Goal: Information Seeking & Learning: Learn about a topic

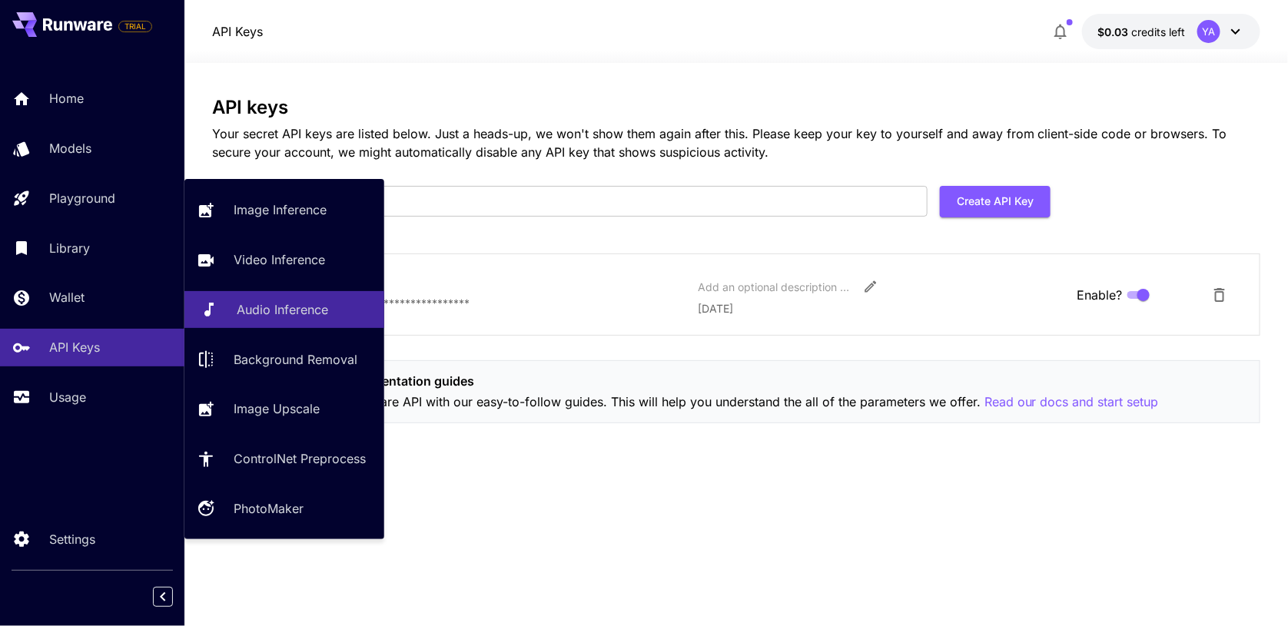
click at [284, 320] on link "Audio Inference" at bounding box center [284, 310] width 200 height 38
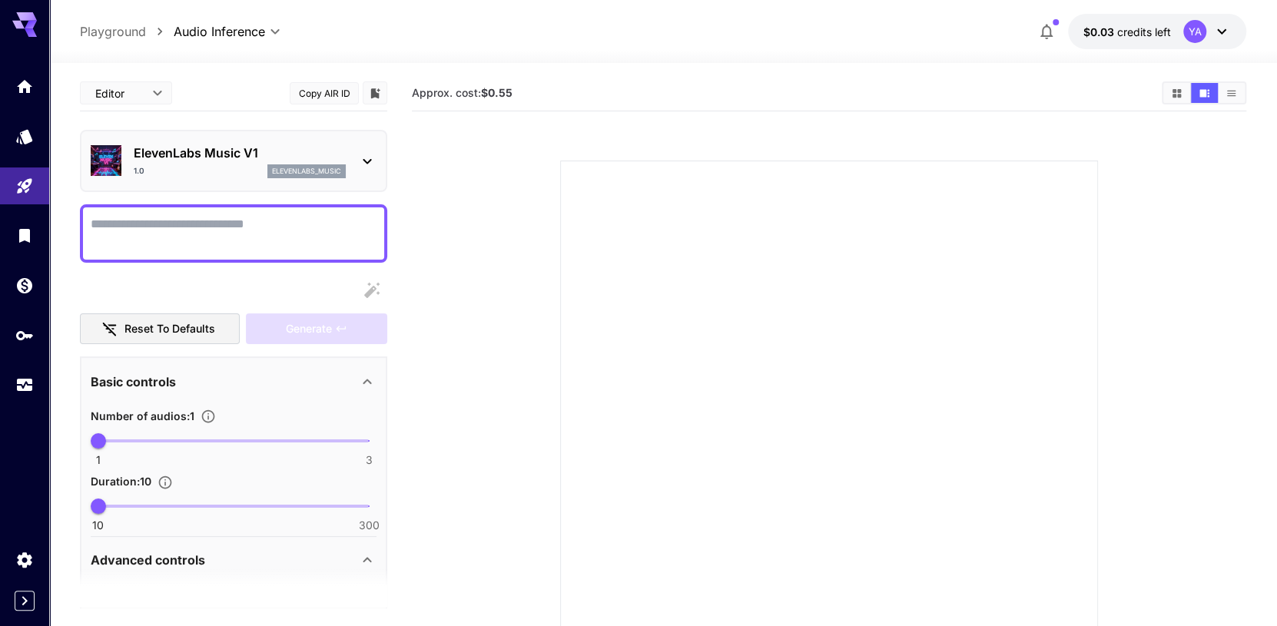
click at [180, 159] on p "ElevenLabs Music V1" at bounding box center [240, 153] width 212 height 18
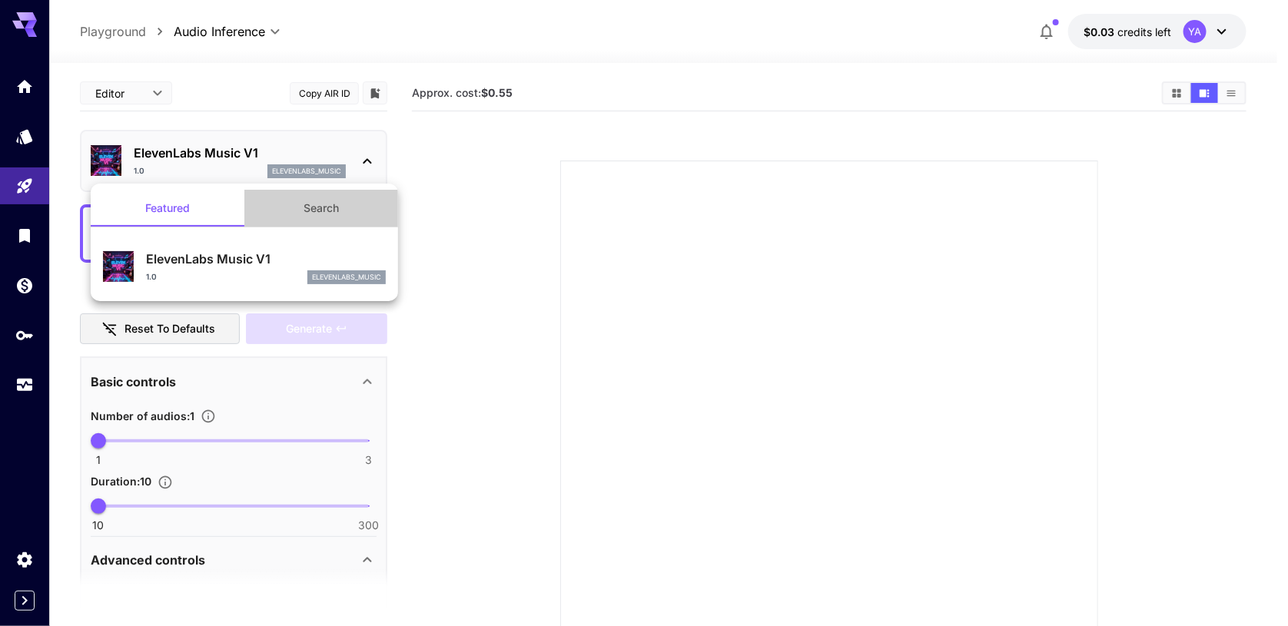
click at [284, 208] on button "Search" at bounding box center [321, 208] width 154 height 37
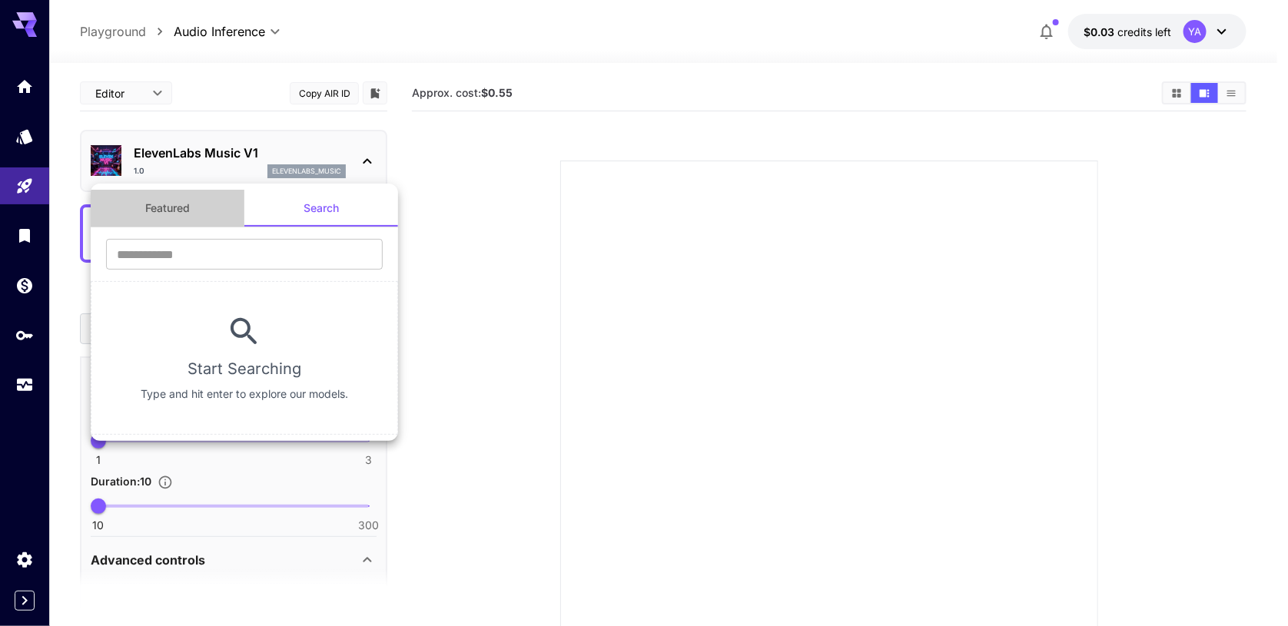
click at [180, 196] on button "Featured" at bounding box center [168, 208] width 154 height 37
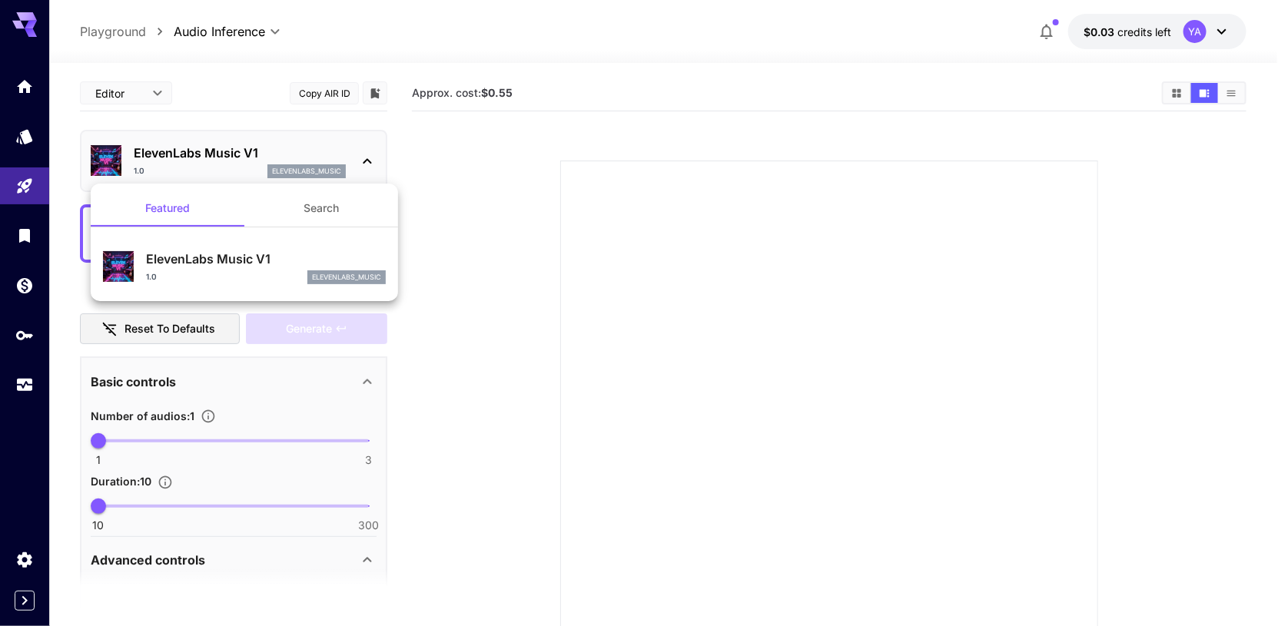
click at [148, 99] on div at bounding box center [644, 313] width 1288 height 626
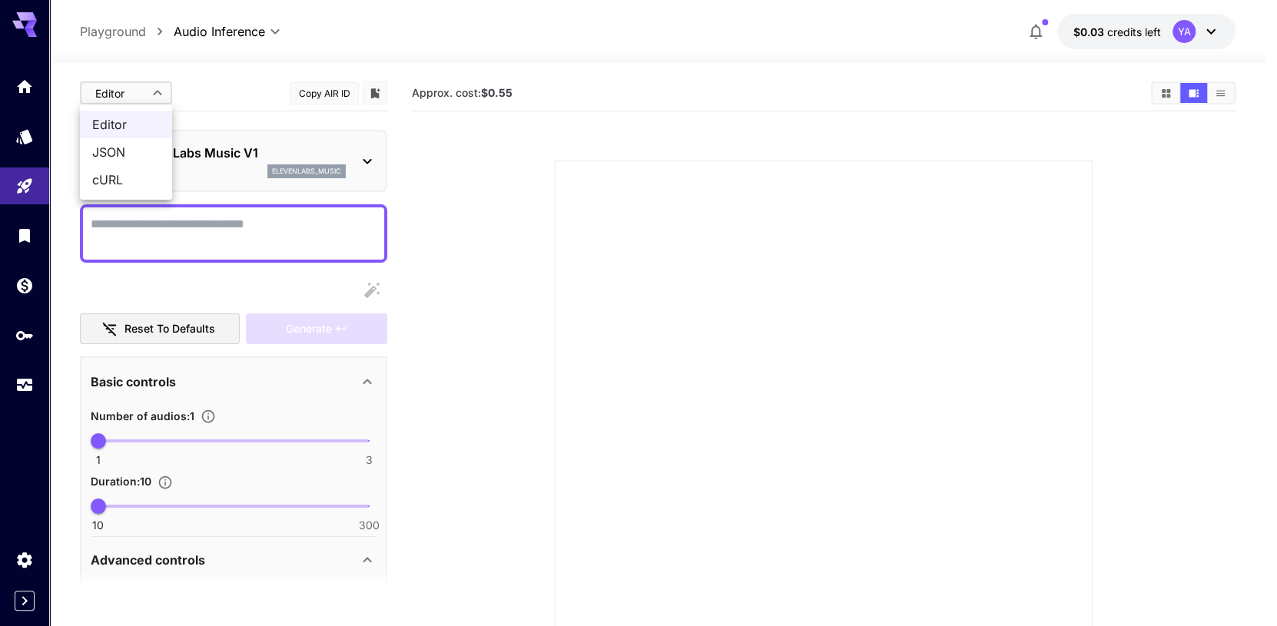
click at [148, 93] on body "**********" at bounding box center [638, 374] width 1277 height 748
click at [207, 101] on div at bounding box center [644, 313] width 1288 height 626
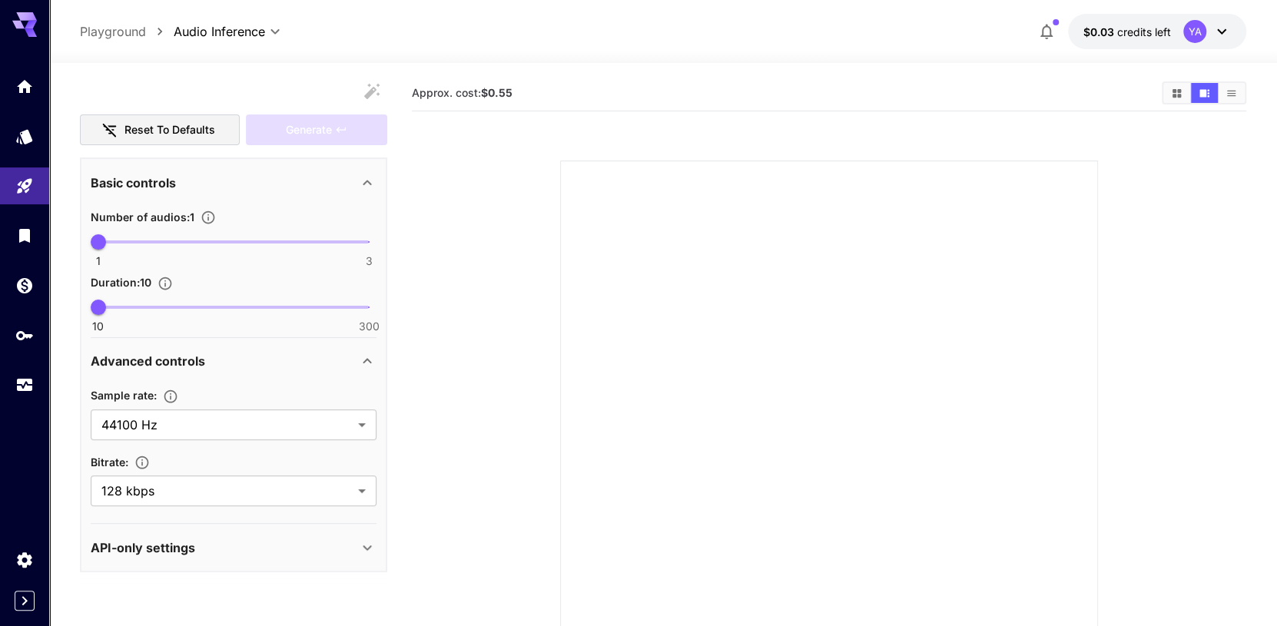
scroll to position [200, 0]
click at [25, 141] on icon "Models" at bounding box center [26, 131] width 18 height 18
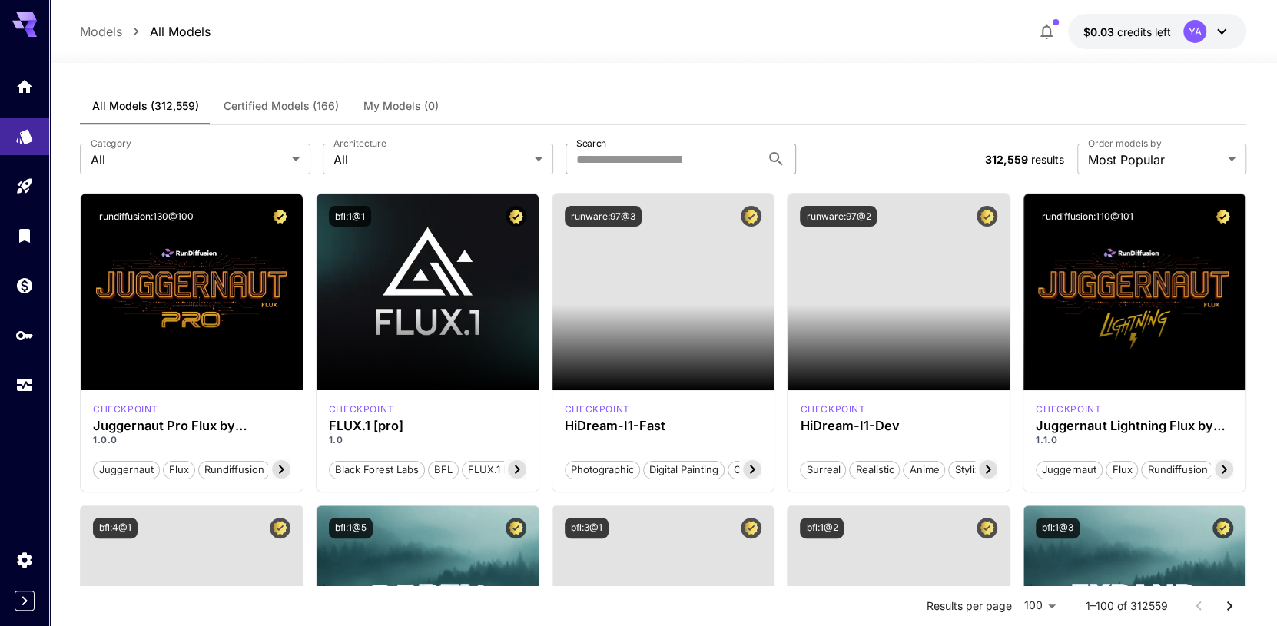
click at [668, 159] on input "Search" at bounding box center [662, 159] width 195 height 31
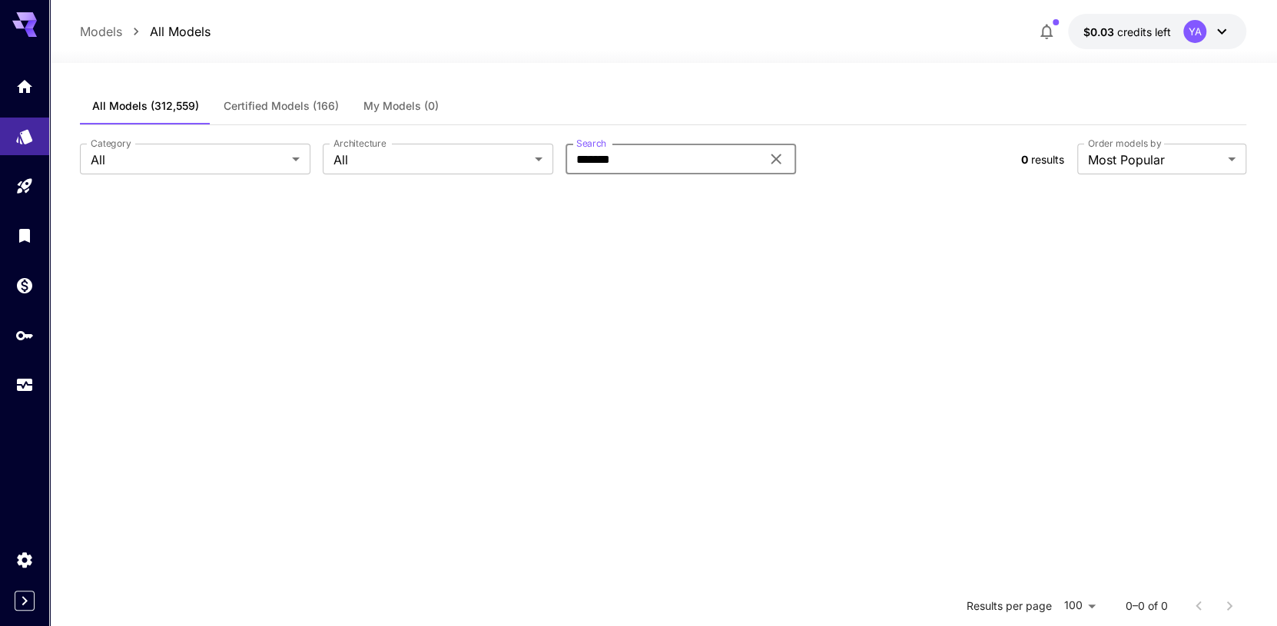
click at [675, 161] on input "*******" at bounding box center [662, 159] width 195 height 31
drag, startPoint x: 652, startPoint y: 153, endPoint x: 546, endPoint y: 154, distance: 106.0
click at [546, 154] on div "**********" at bounding box center [544, 159] width 929 height 31
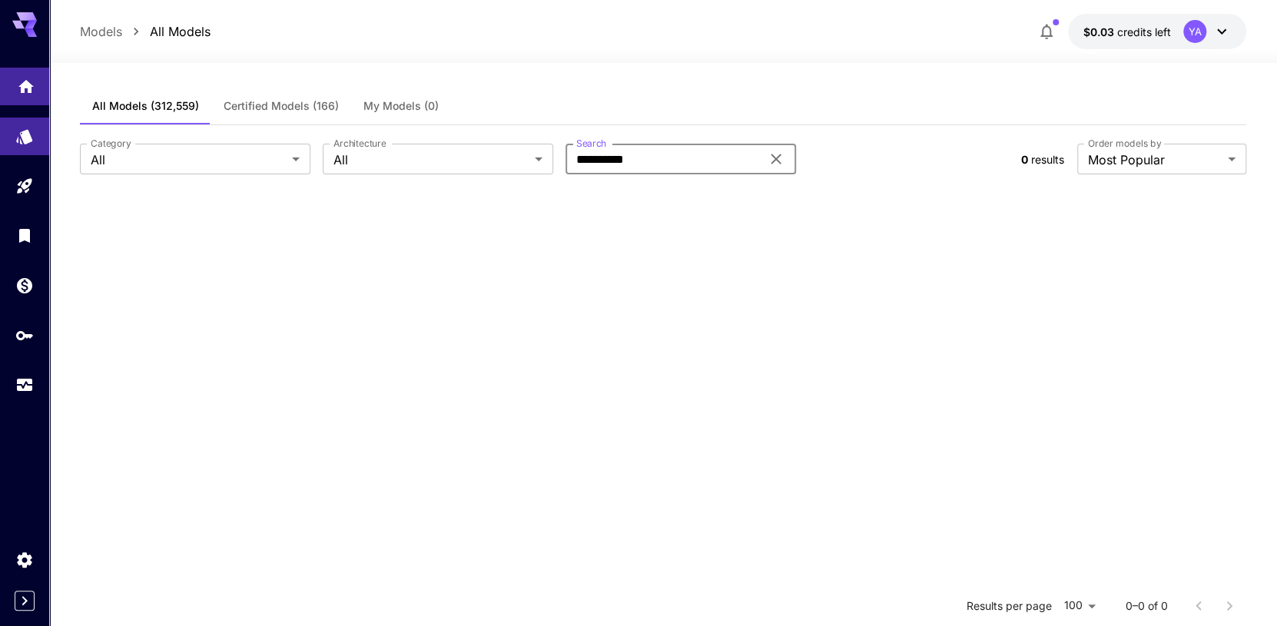
type input "**********"
click at [28, 81] on icon "Home" at bounding box center [25, 81] width 15 height 13
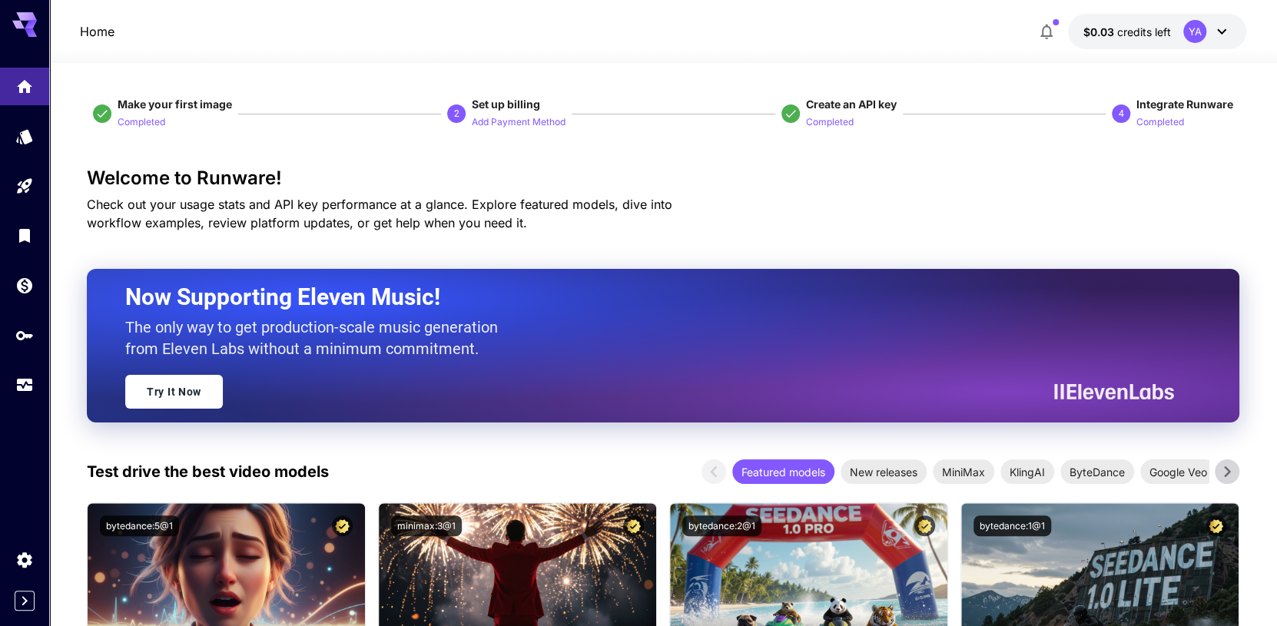
click at [267, 304] on h2 "Now Supporting Eleven Music!" at bounding box center [643, 297] width 1037 height 29
click at [194, 392] on link "Try It Now" at bounding box center [174, 391] width 98 height 34
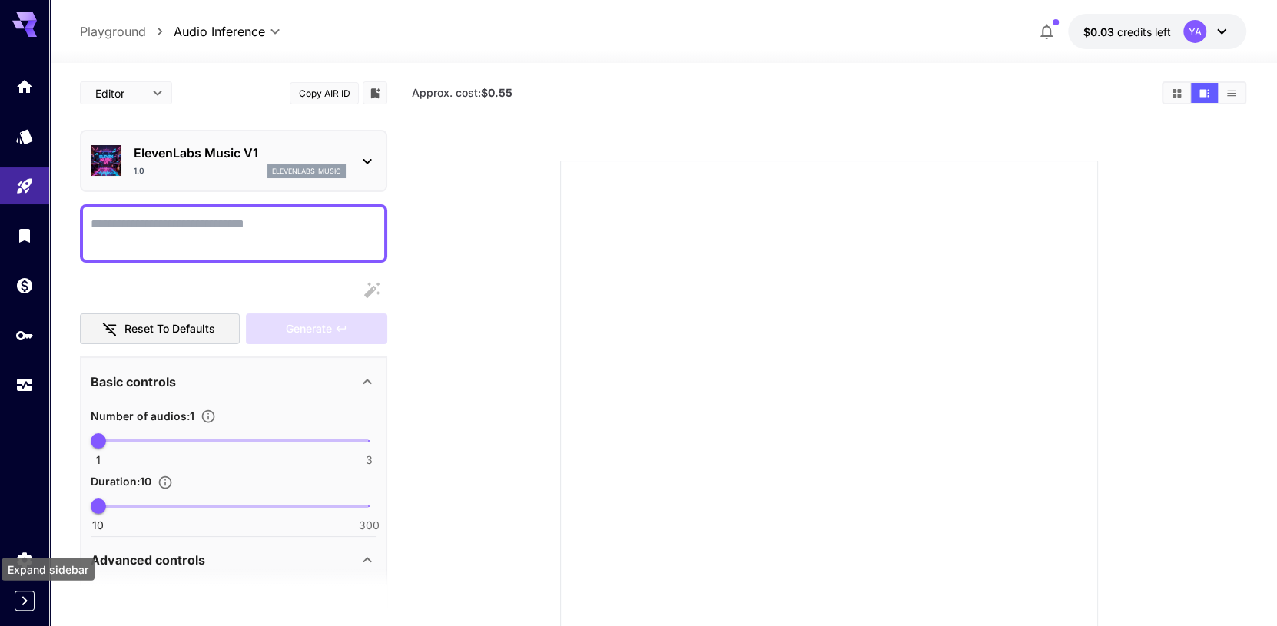
click at [21, 600] on icon "Expand sidebar" at bounding box center [24, 601] width 18 height 18
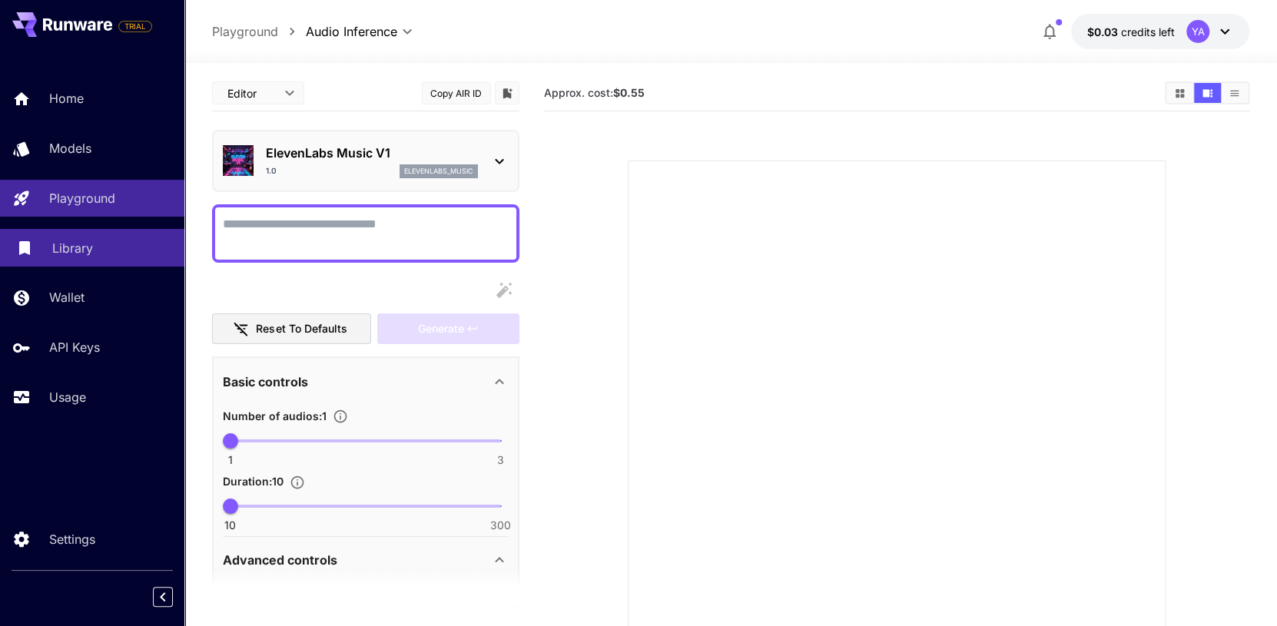
click at [85, 250] on p "Library" at bounding box center [72, 248] width 41 height 18
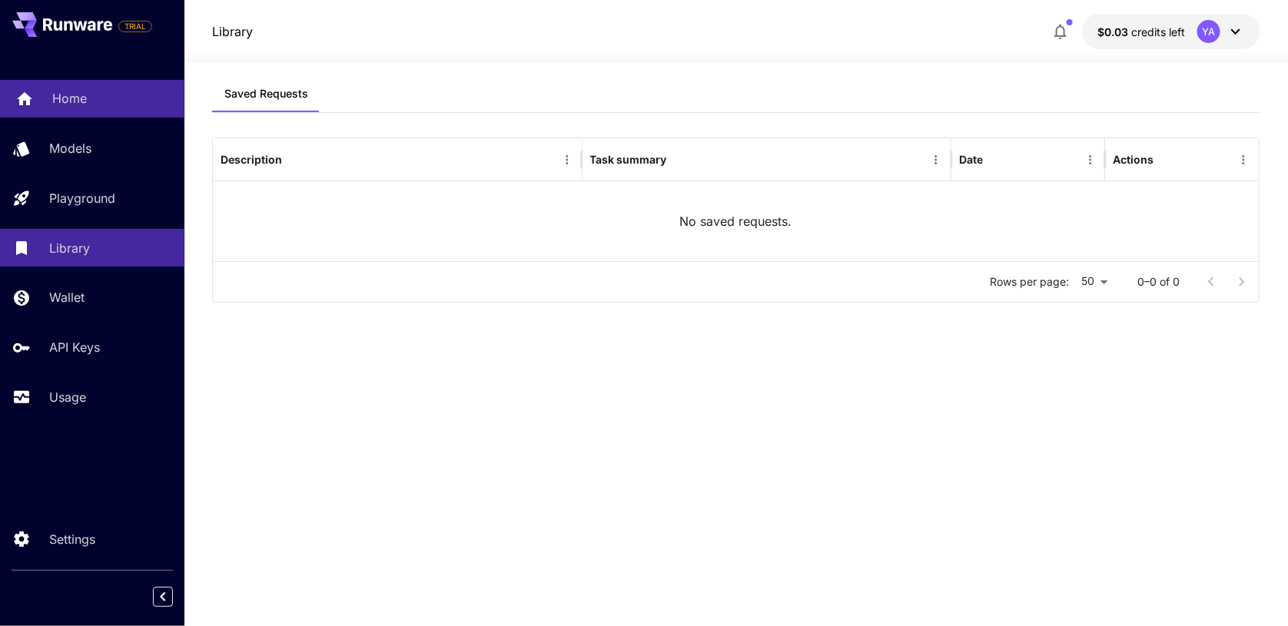
click at [95, 88] on link "Home" at bounding box center [92, 99] width 184 height 38
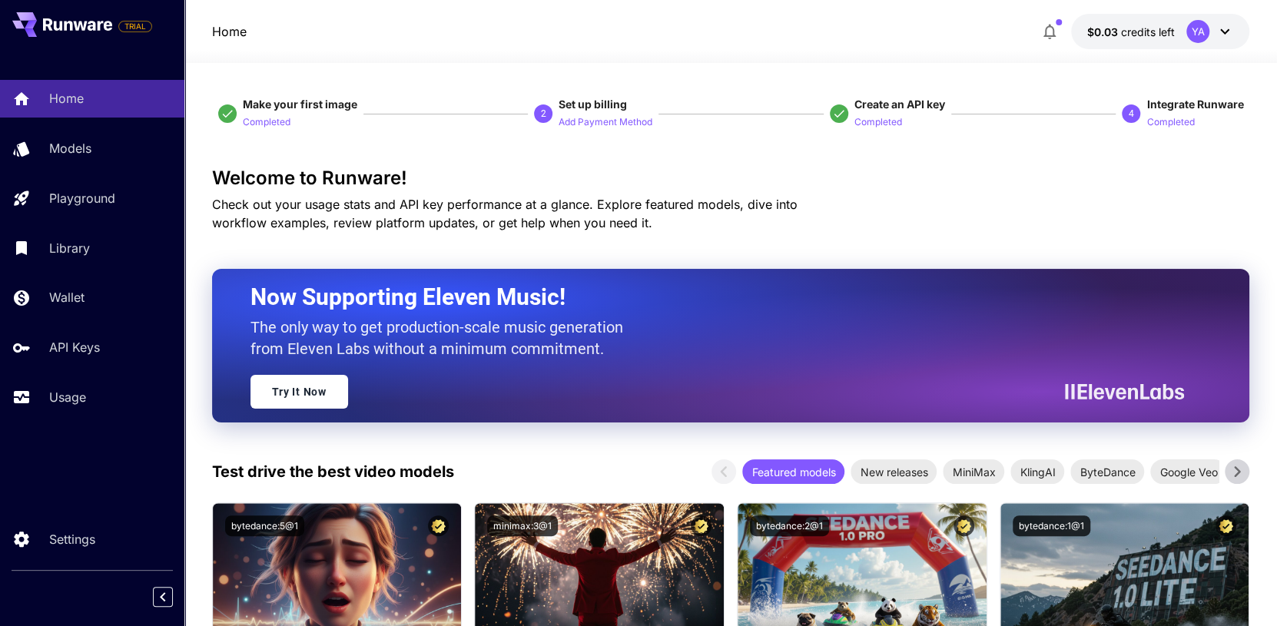
click at [1204, 28] on div "YA" at bounding box center [1197, 31] width 23 height 23
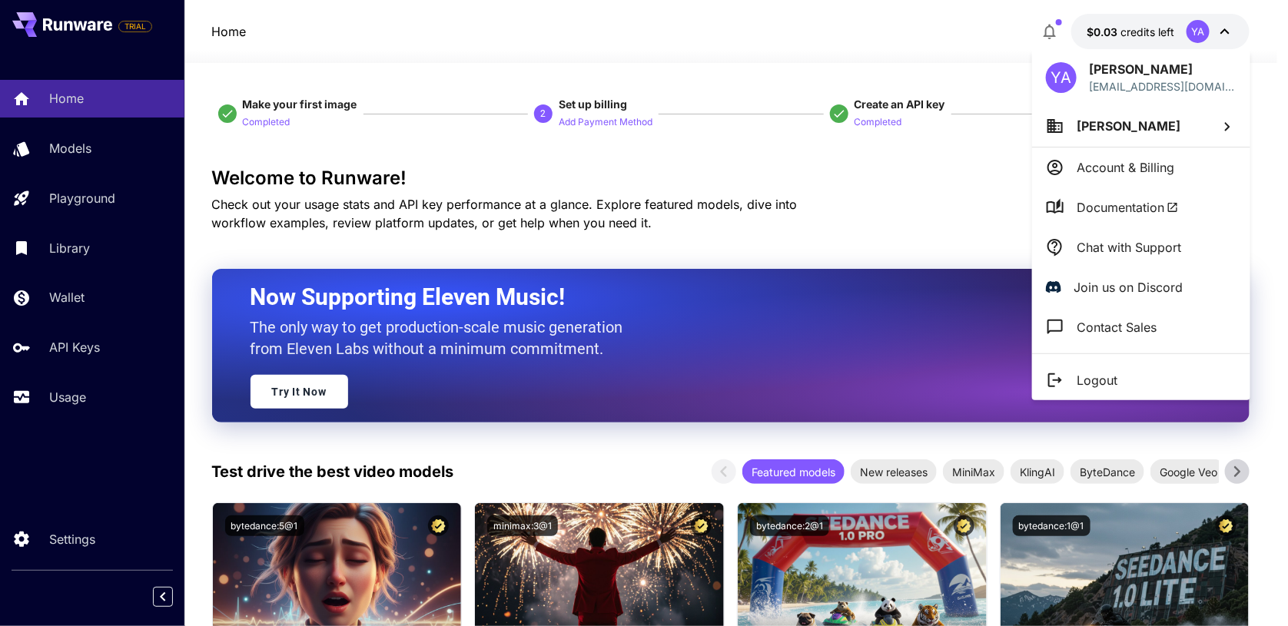
click at [1105, 201] on span "Documentation" at bounding box center [1127, 207] width 102 height 18
